Goal: Navigation & Orientation: Find specific page/section

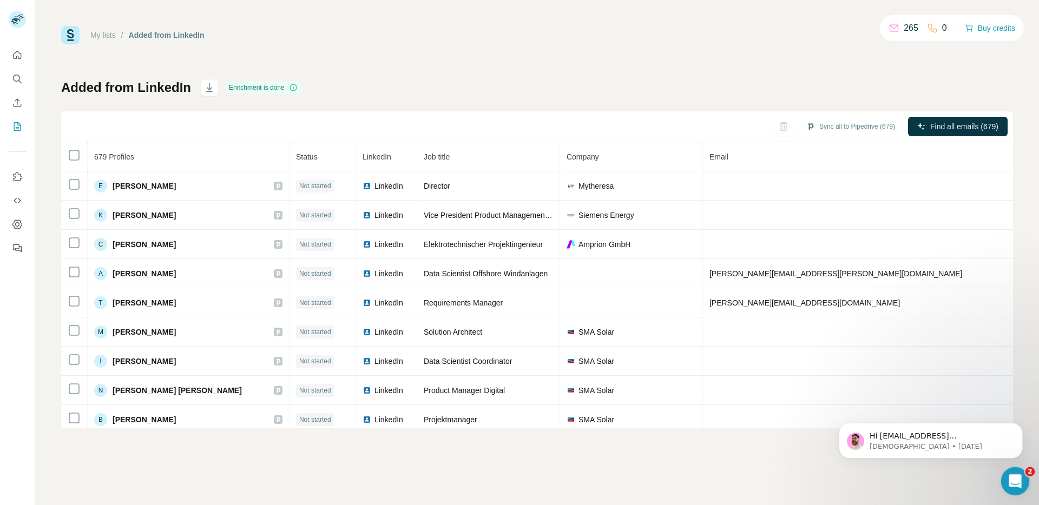
click at [1018, 479] on icon "Open Intercom Messenger" at bounding box center [1013, 480] width 18 height 18
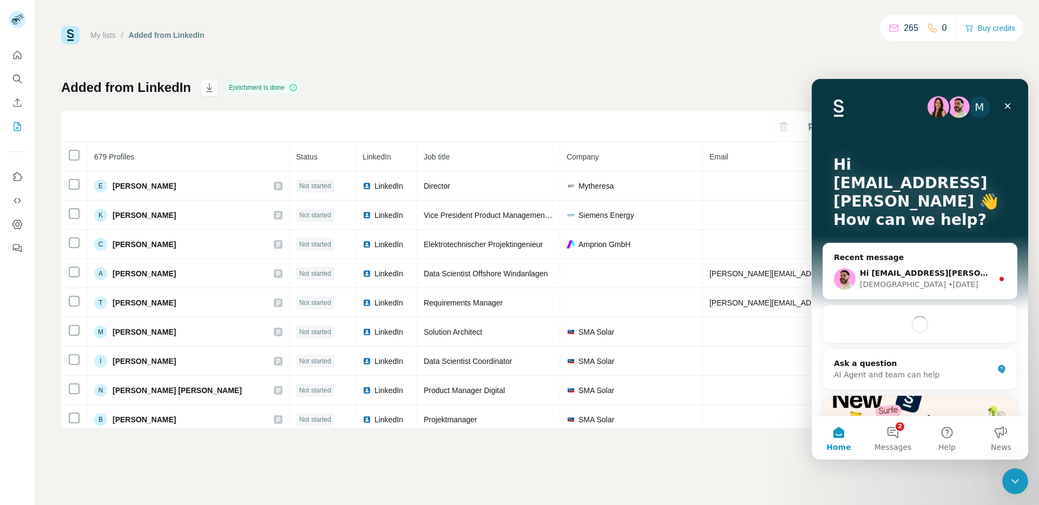
click at [756, 460] on div "My lists / Added from LinkedIn 265 0 Buy credits Added from LinkedIn Enrichment…" at bounding box center [536, 252] width 1003 height 505
click at [1007, 105] on icon "Close" at bounding box center [1007, 106] width 9 height 9
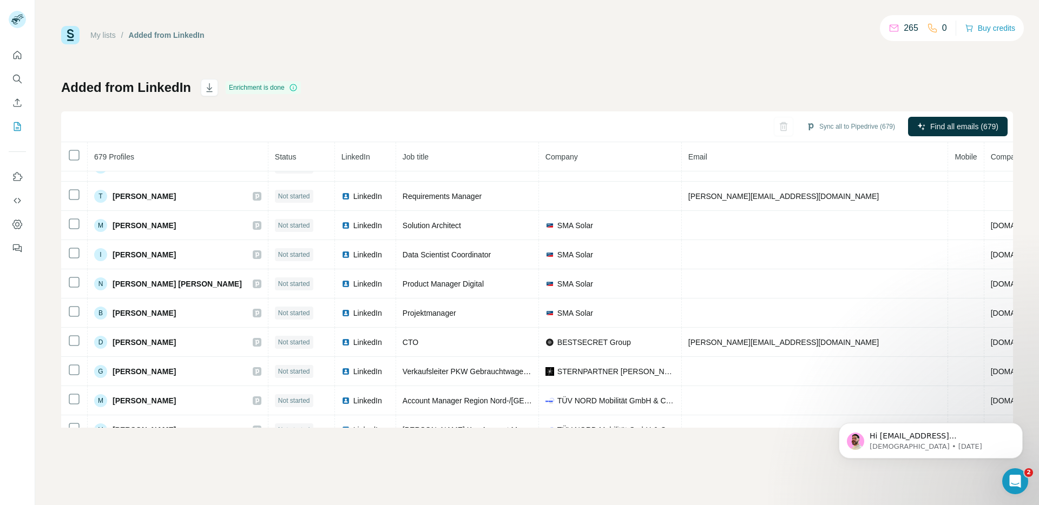
scroll to position [109, 0]
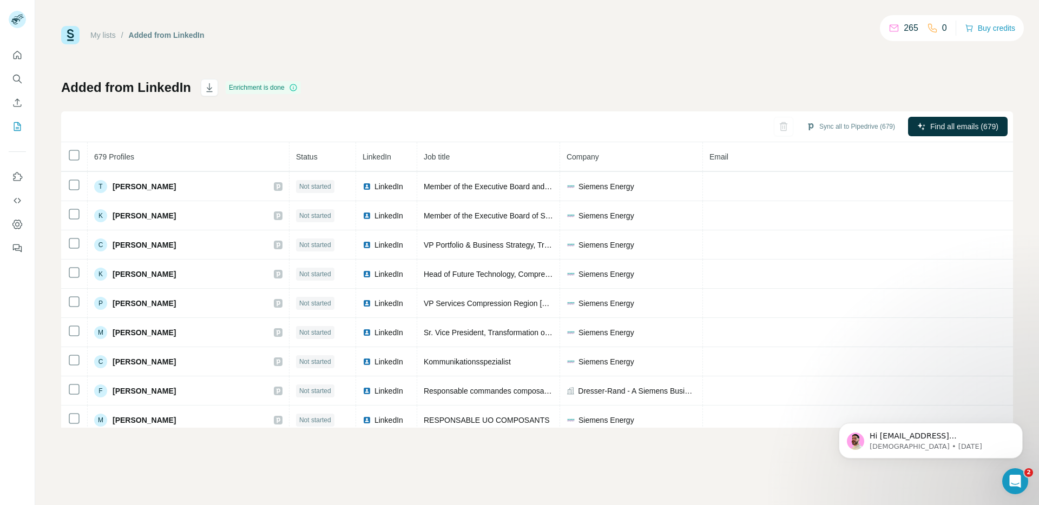
scroll to position [1330, 0]
